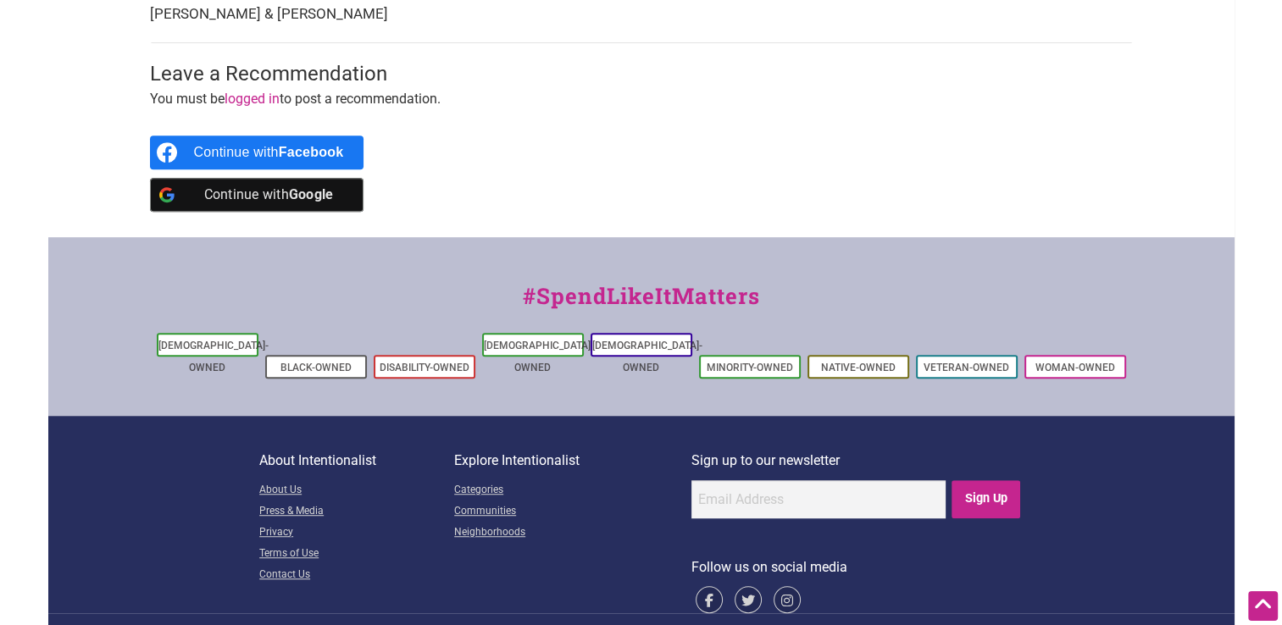
scroll to position [1031, 0]
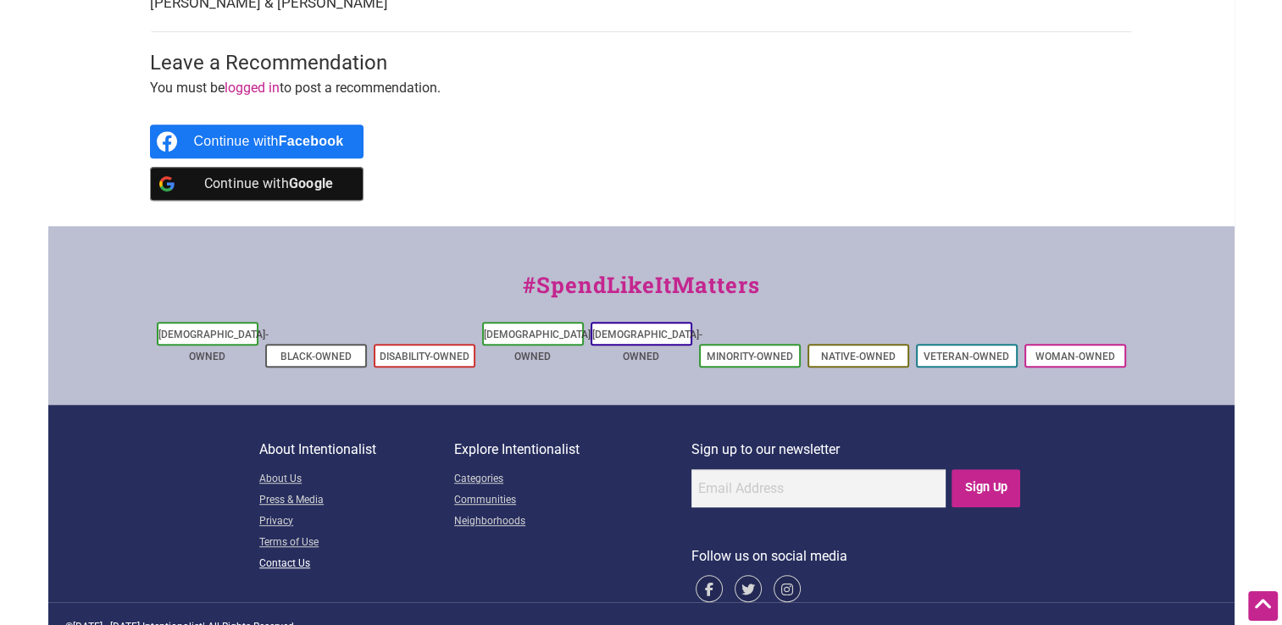
click at [290, 554] on link "Contact Us" at bounding box center [356, 564] width 195 height 21
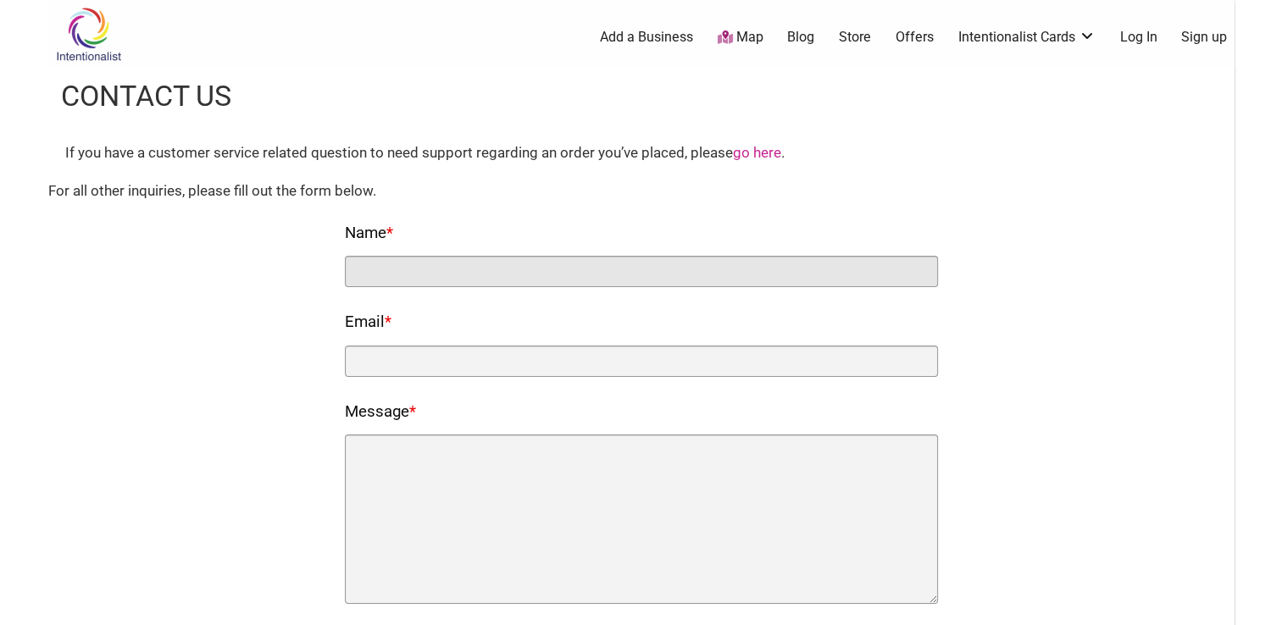
click at [427, 269] on input "Name *" at bounding box center [641, 271] width 593 height 31
type input "Shelby Harp"
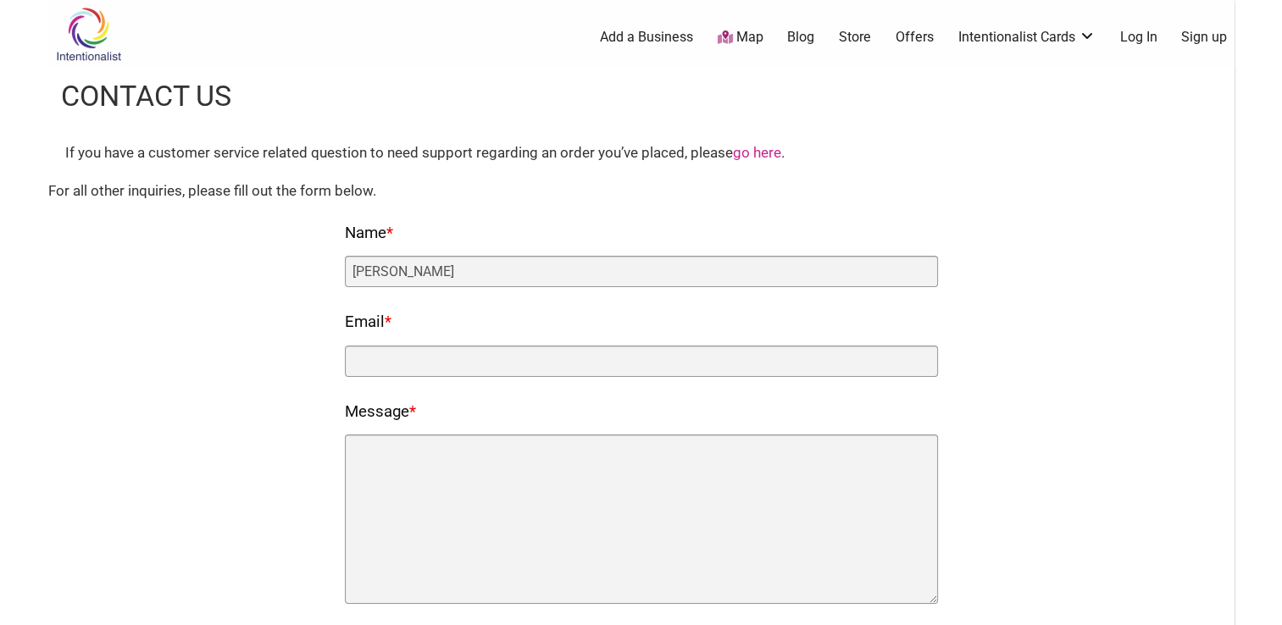
type input "shelbyboo12@gmail.com"
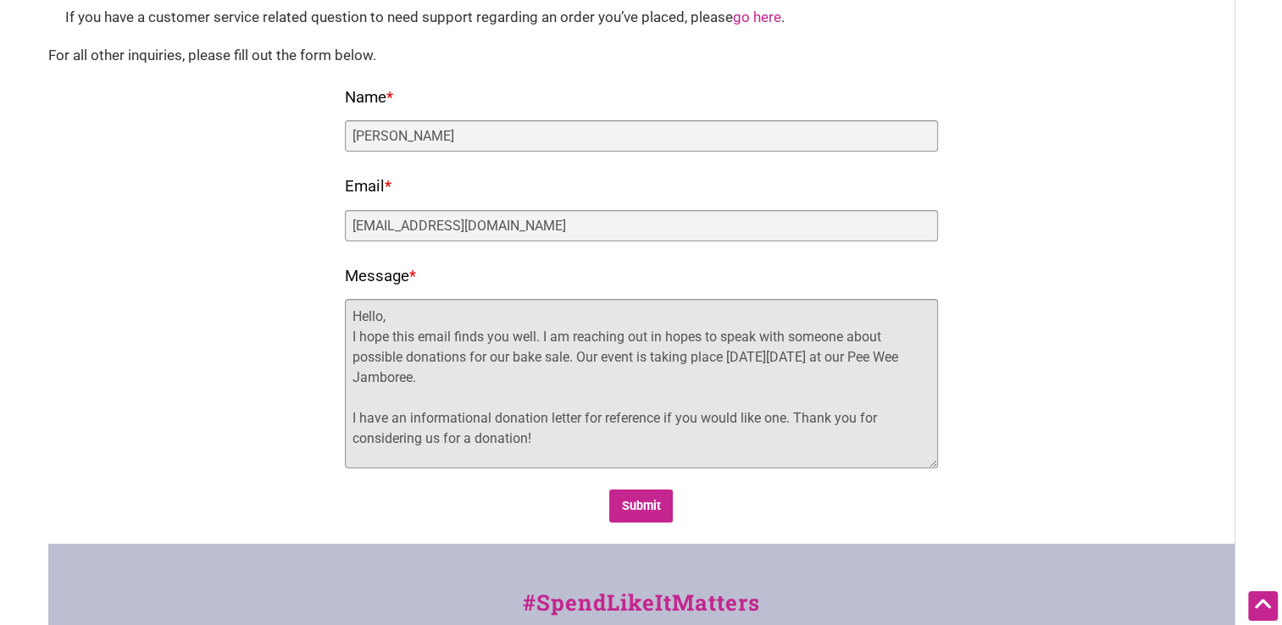
click at [509, 355] on textarea "Hello, I hope this email finds you well. I am reaching out in hopes to speak wi…" at bounding box center [641, 383] width 593 height 169
type textarea "Hello, I hope this email finds you well. I am reaching out in hopes to speak wi…"
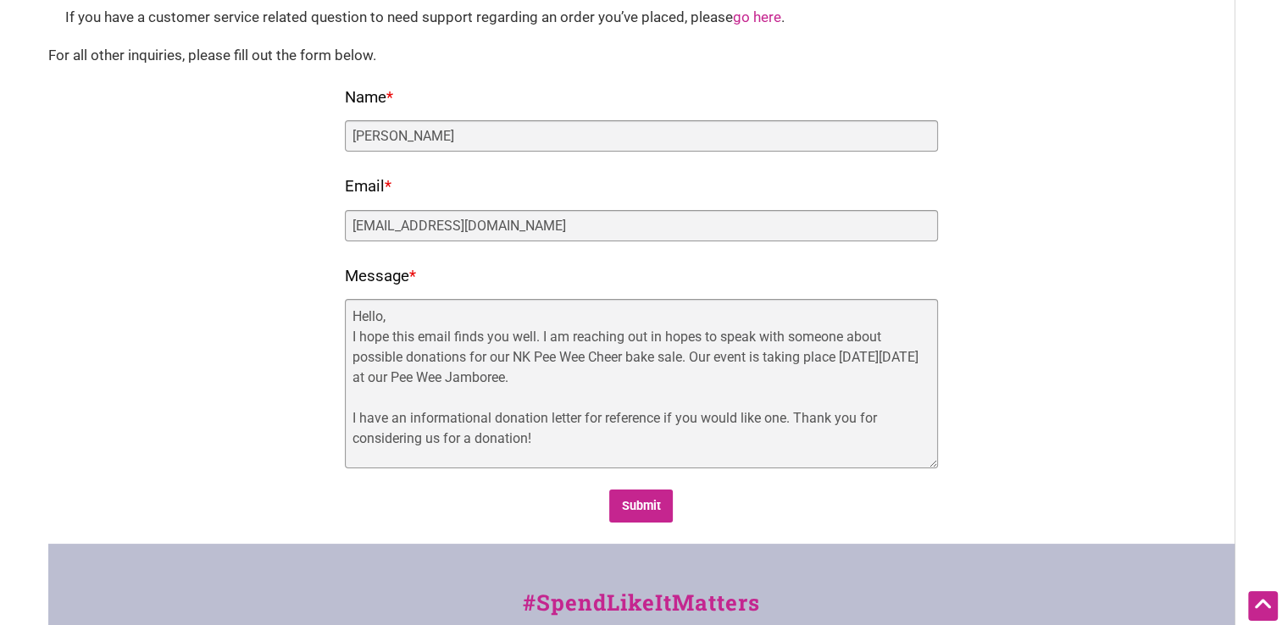
click at [702, 493] on div "Submit" at bounding box center [641, 506] width 593 height 33
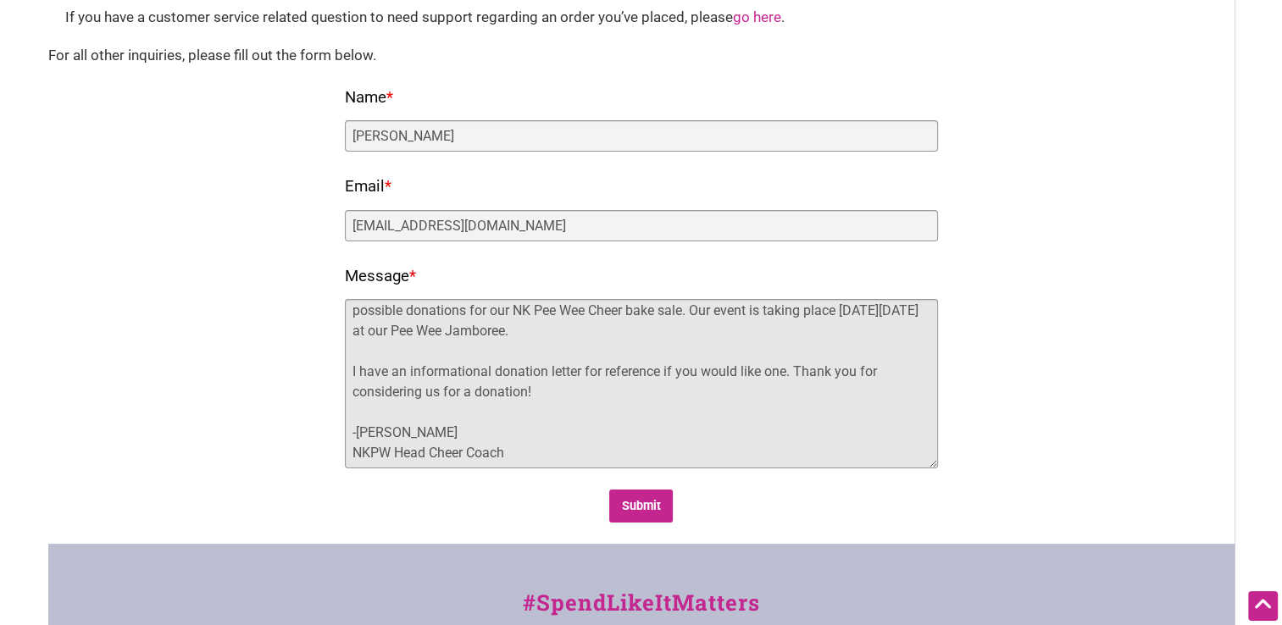
scroll to position [69, 0]
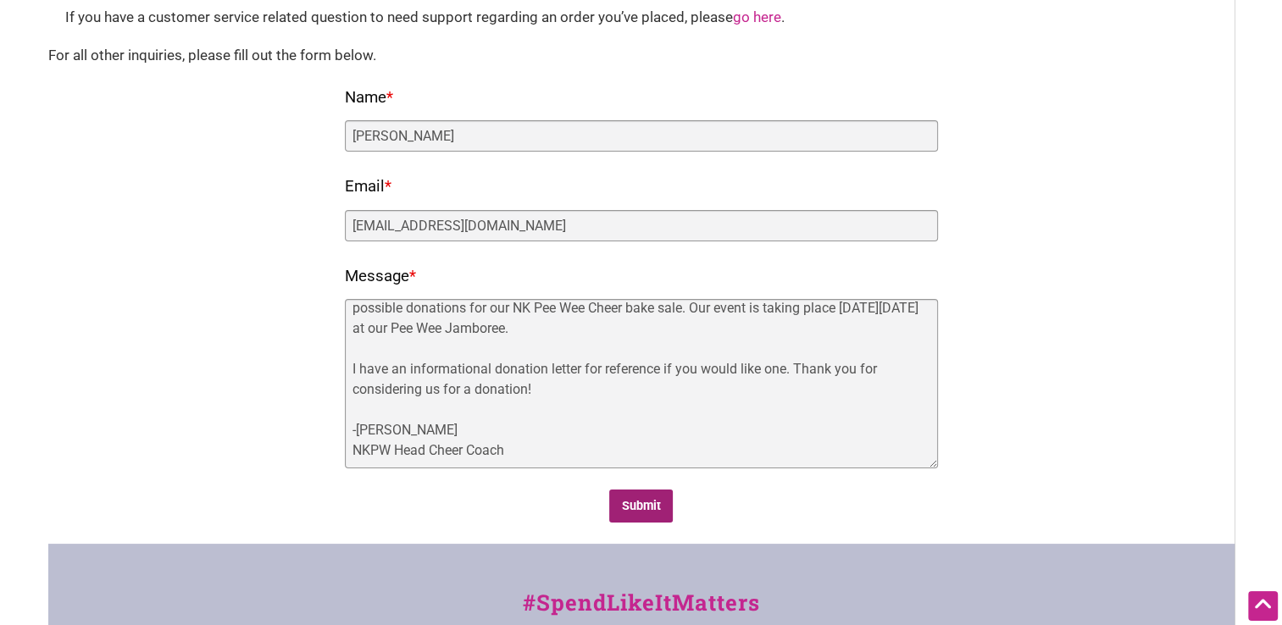
click at [645, 501] on input "Submit" at bounding box center [641, 506] width 64 height 33
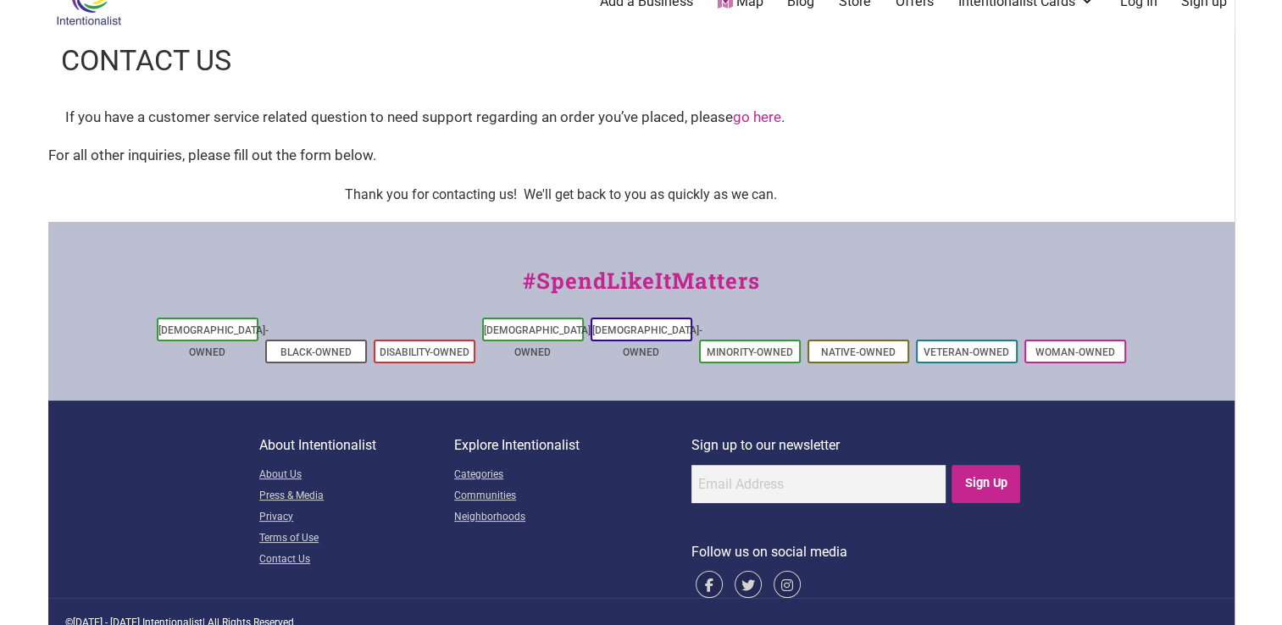
scroll to position [0, 0]
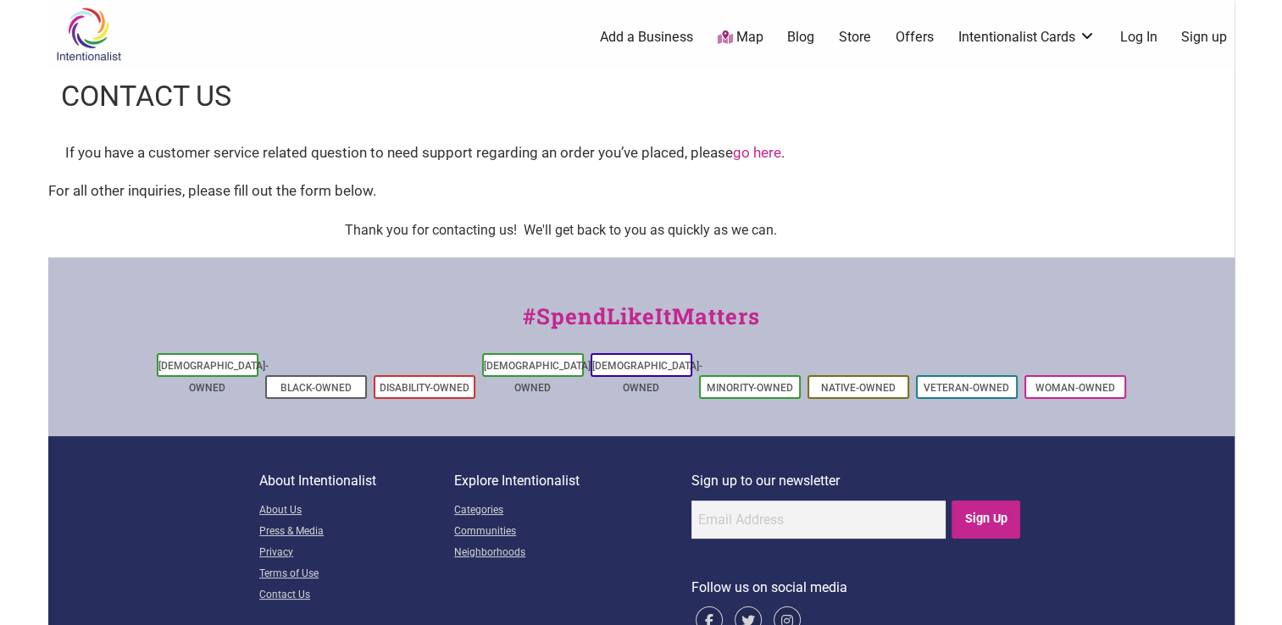
click at [85, 39] on img at bounding box center [88, 34] width 81 height 55
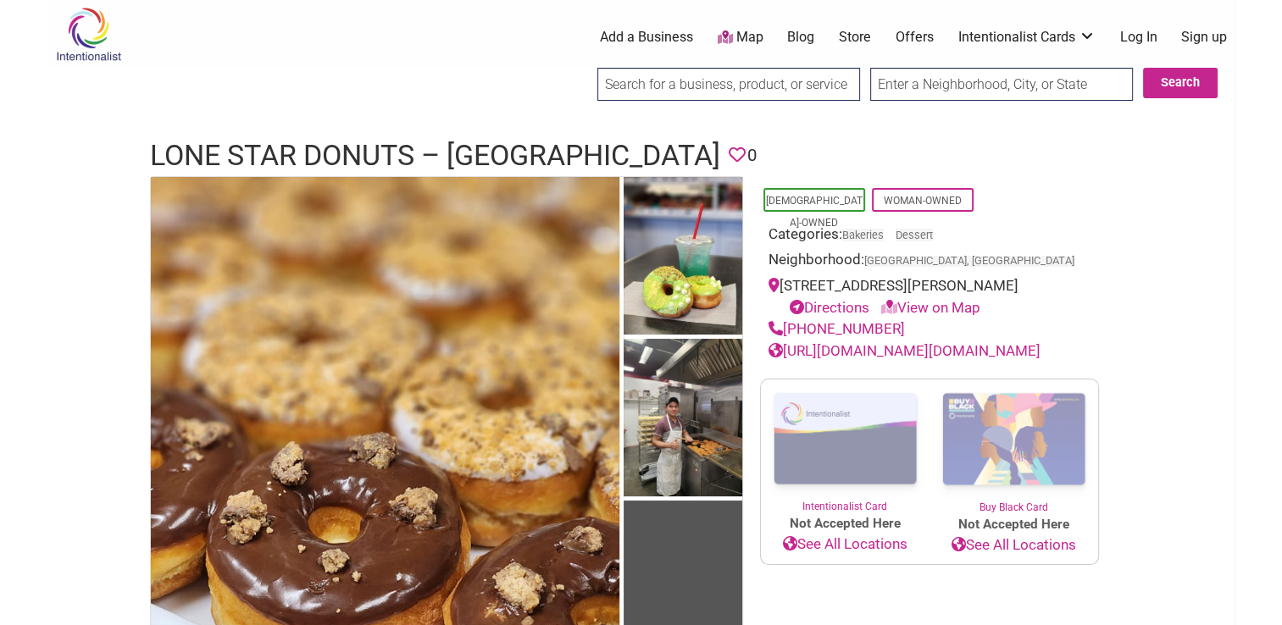
click at [1035, 348] on link "[URL][DOMAIN_NAME][DOMAIN_NAME]" at bounding box center [905, 350] width 272 height 17
